Goal: Find specific page/section: Find specific page/section

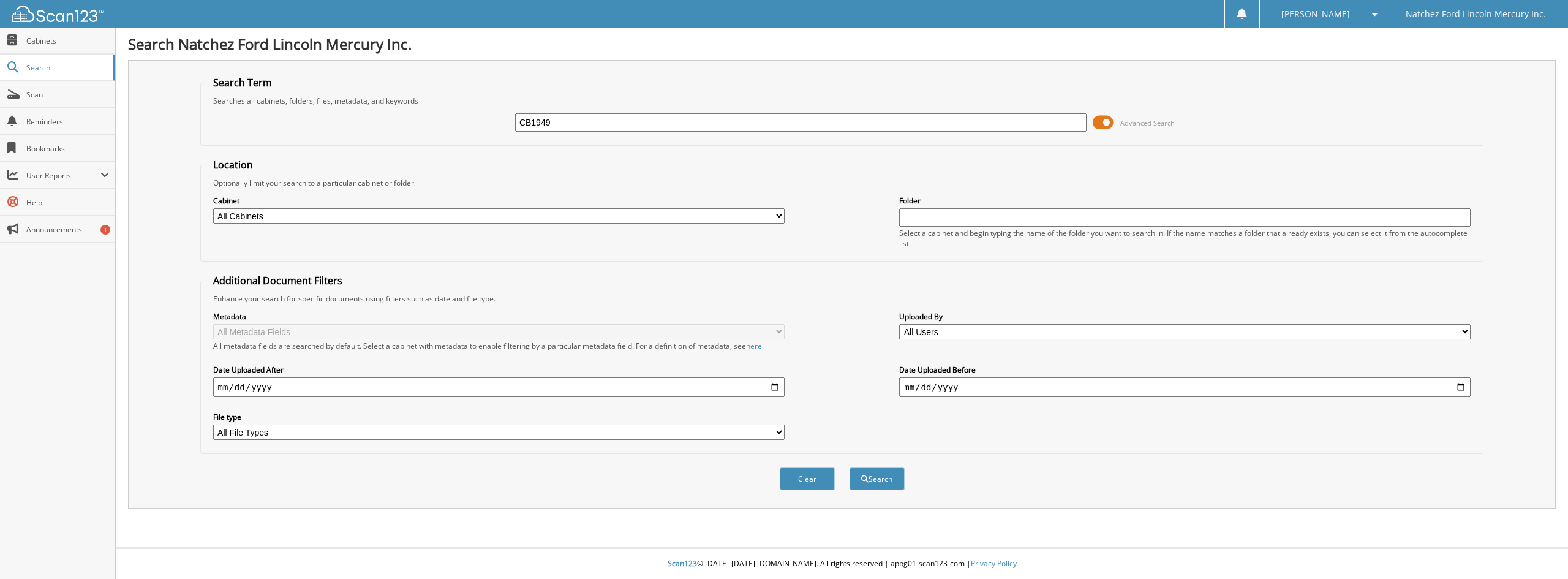
type input "CB1949"
click at [850, 467] on button "Search" at bounding box center [878, 479] width 55 height 23
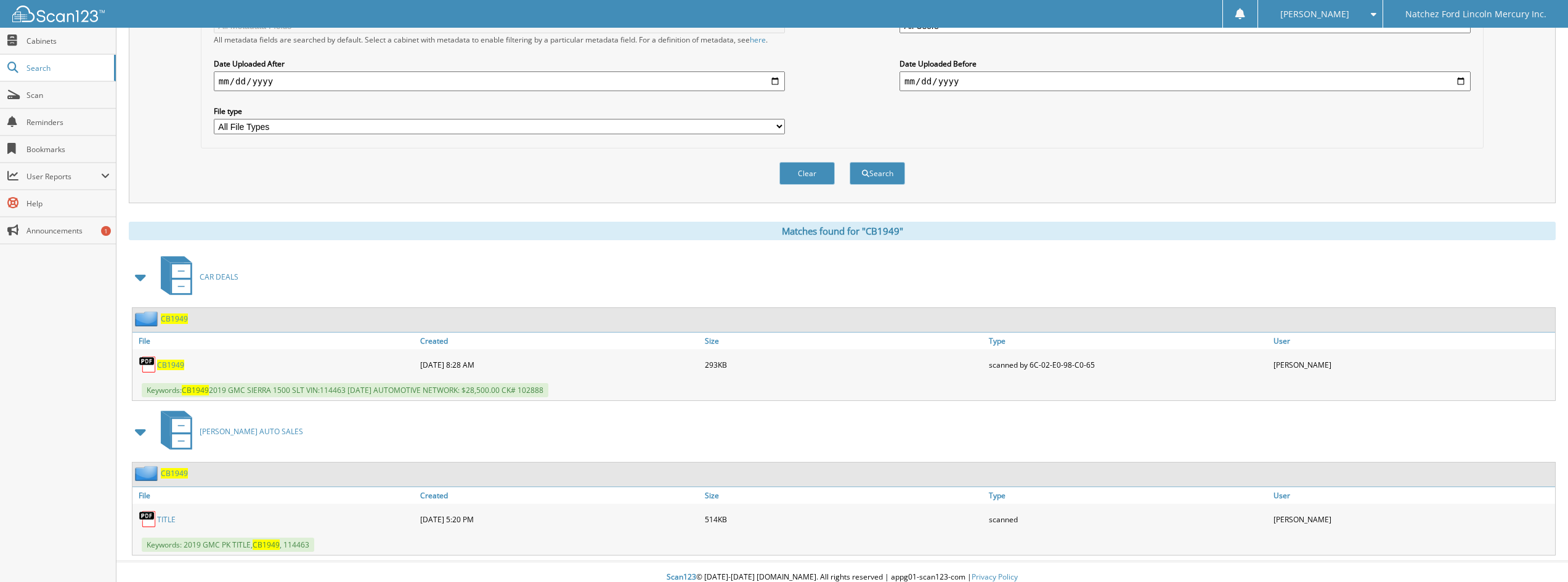
scroll to position [319, 0]
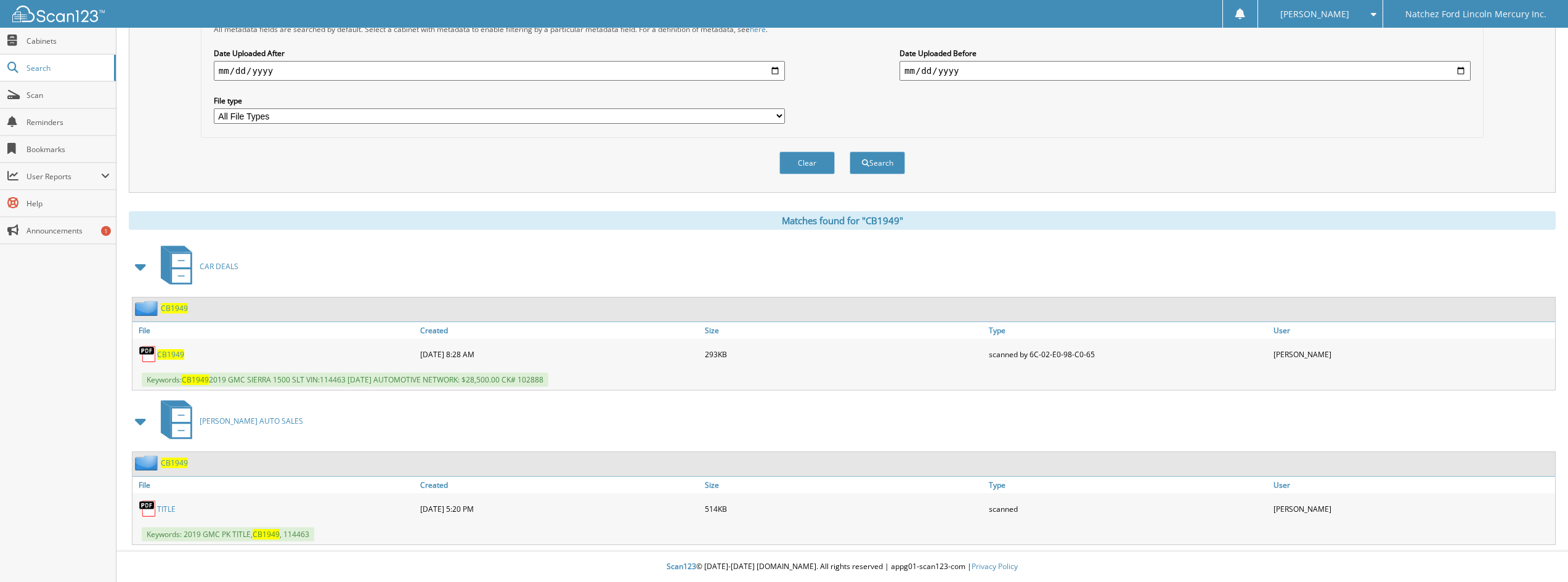
click at [174, 356] on span "CB1949" at bounding box center [171, 354] width 27 height 10
click at [177, 306] on span "CB1949" at bounding box center [174, 308] width 27 height 10
